Goal: Task Accomplishment & Management: Manage account settings

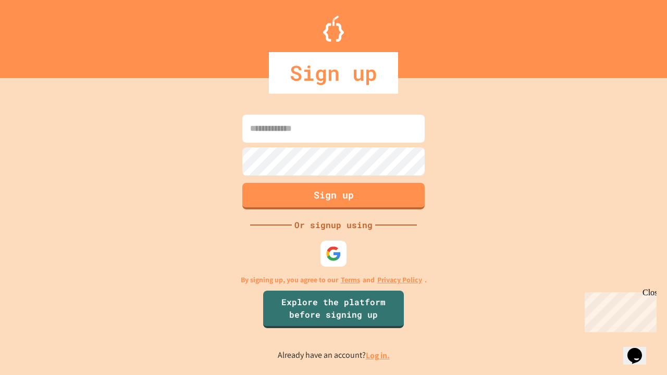
click at [379, 356] on link "Log in." at bounding box center [378, 355] width 24 height 11
